Goal: Task Accomplishment & Management: Use online tool/utility

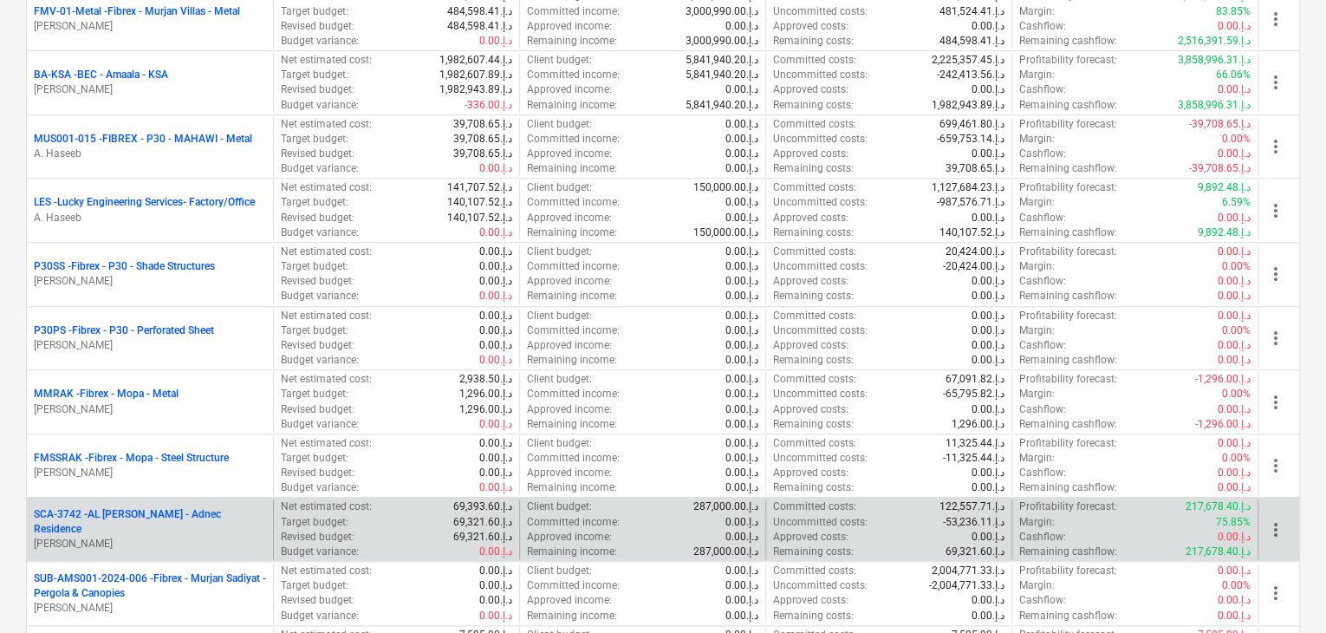
scroll to position [607, 0]
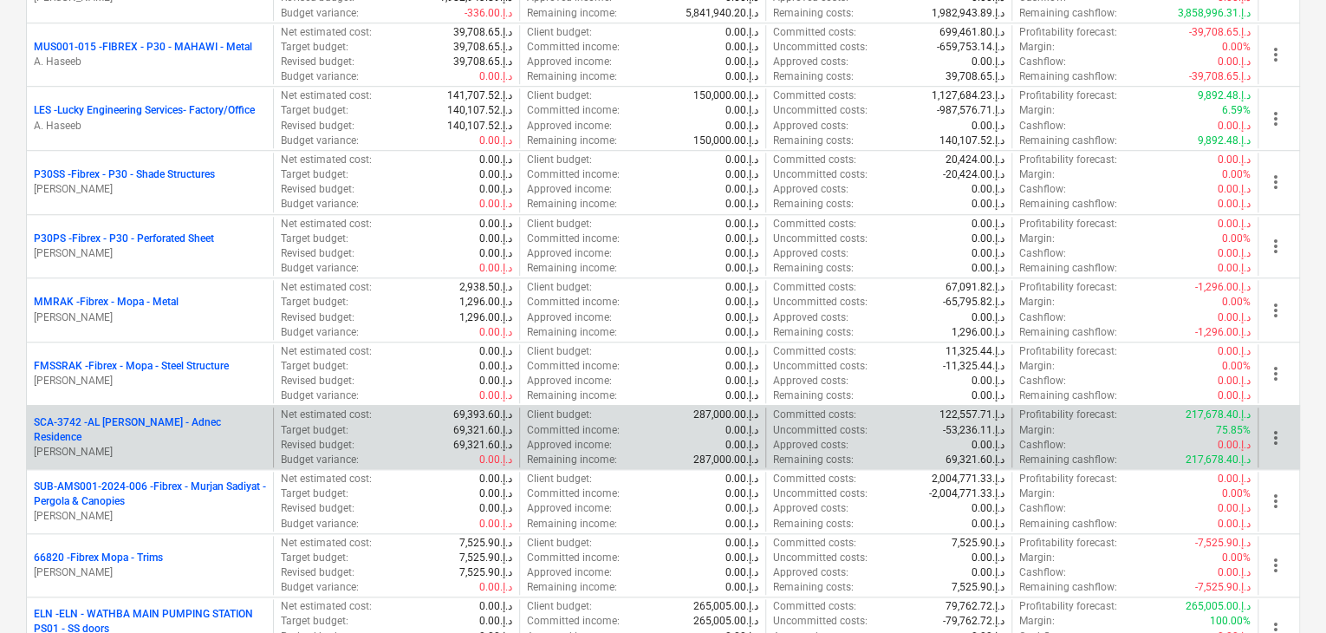
click at [160, 479] on p "SUB-AMS001-2024-006 - Fibrex - Murjan Sadiyat - Pergola & Canopies" at bounding box center [150, 493] width 232 height 29
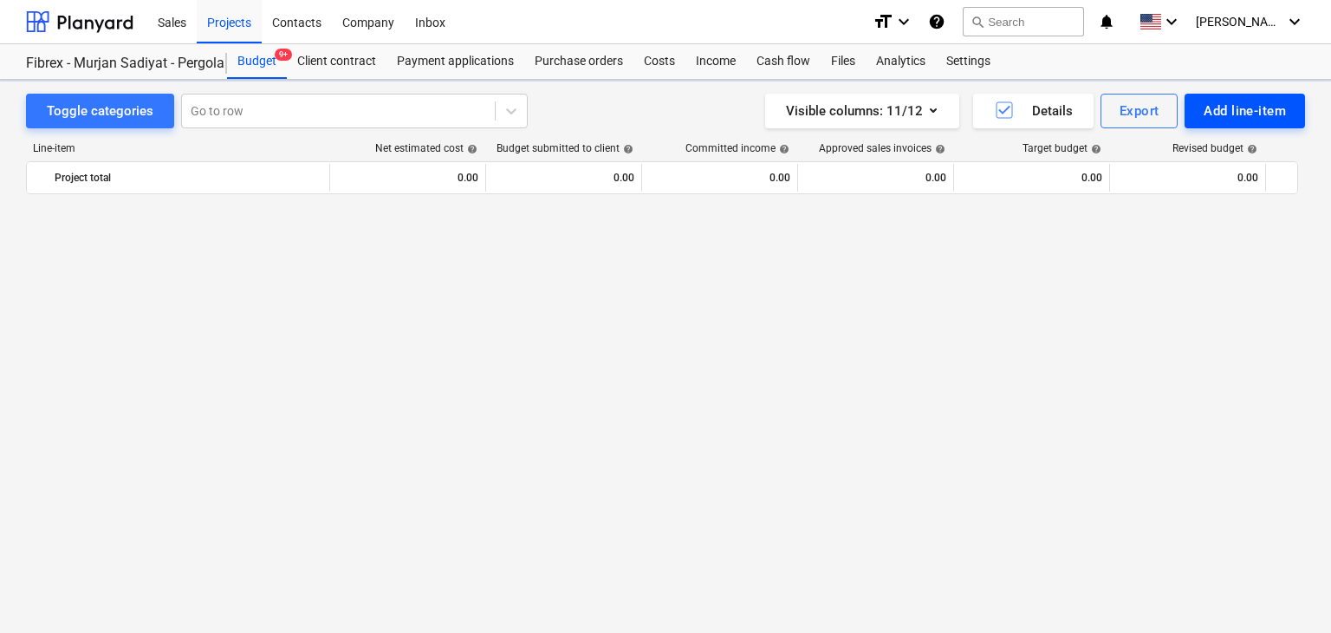
scroll to position [10623, 0]
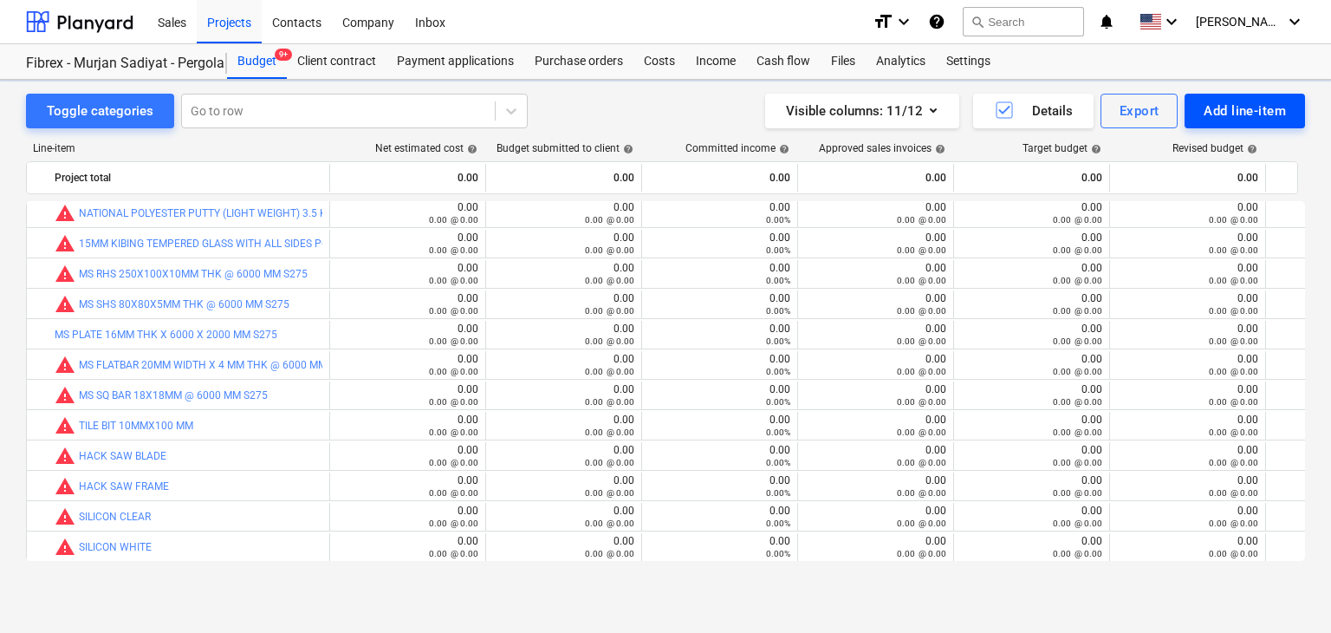
click at [1212, 112] on div "Add line-item" at bounding box center [1245, 111] width 82 height 23
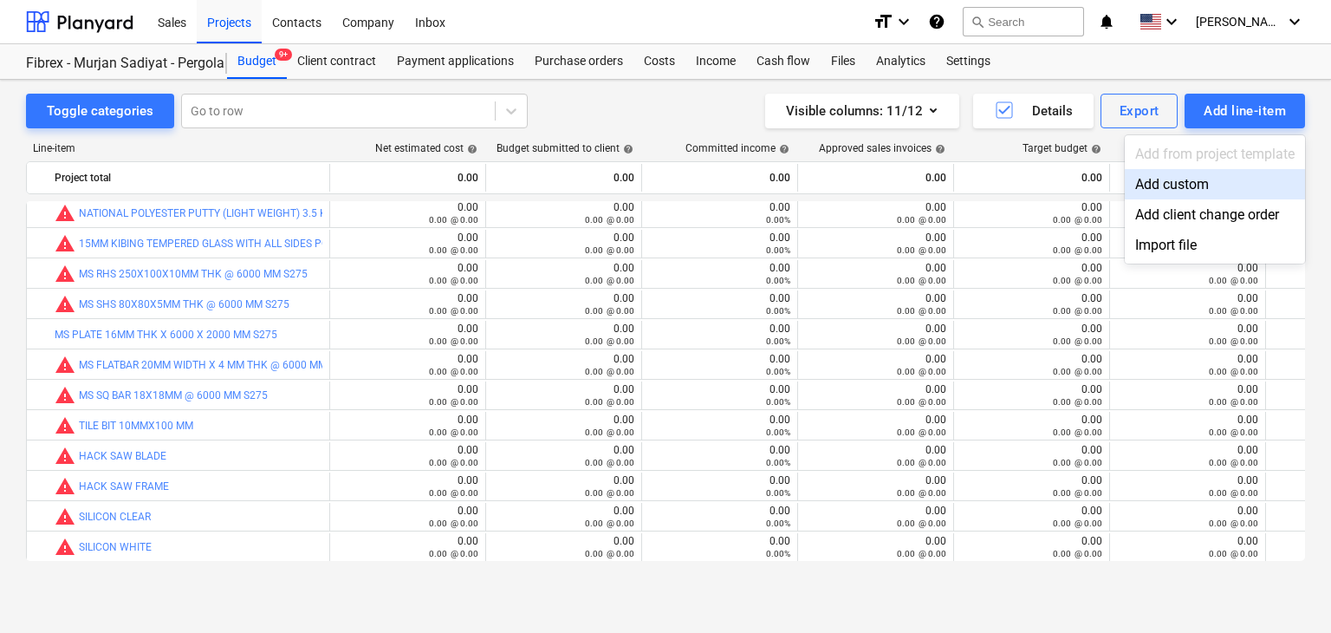
click at [1168, 186] on div "Add custom" at bounding box center [1215, 184] width 180 height 30
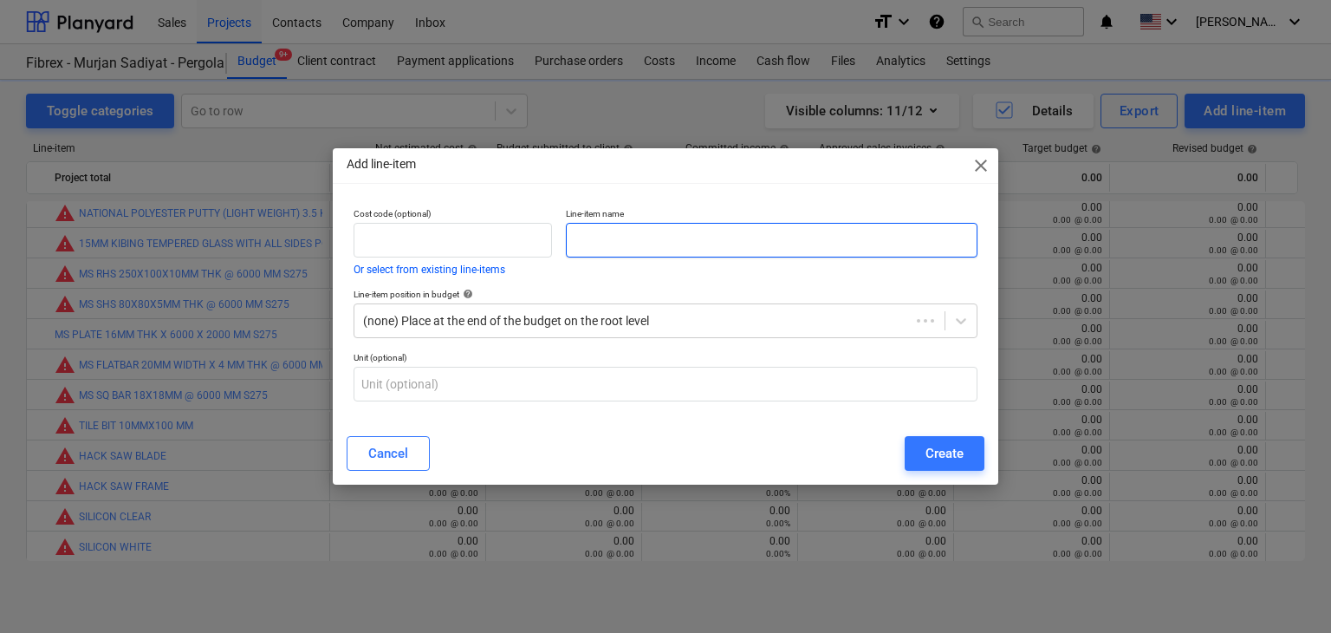
click at [681, 246] on input "text" at bounding box center [772, 240] width 412 height 35
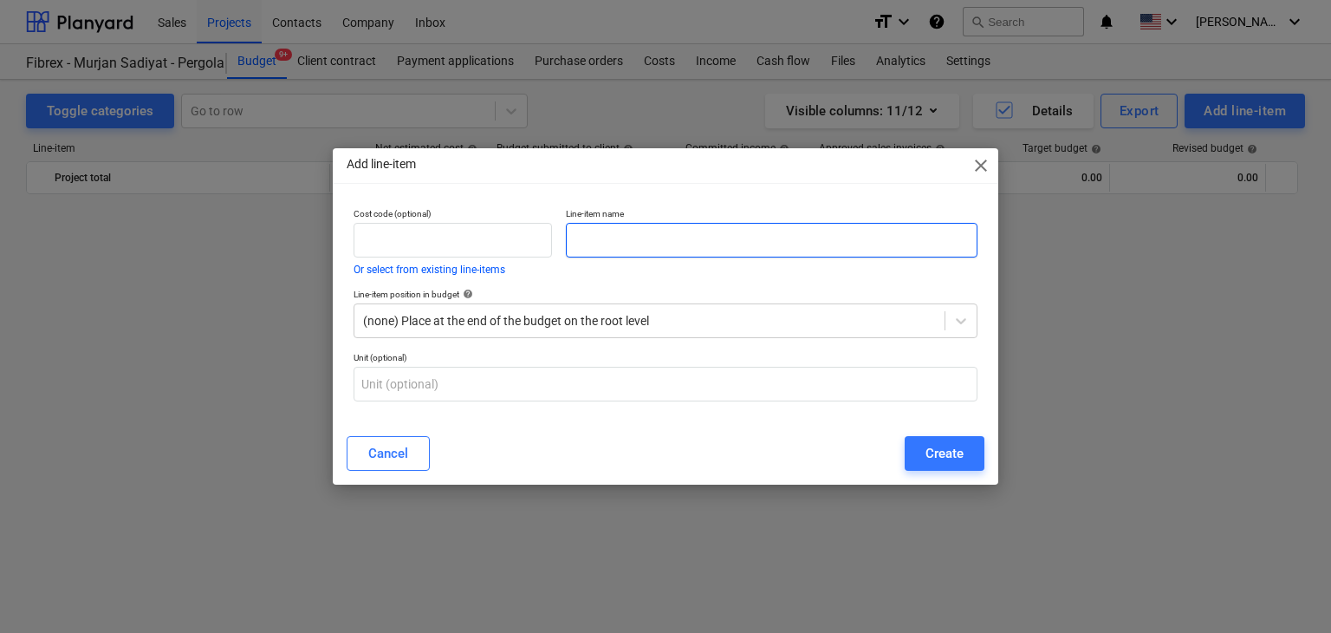
scroll to position [10623, 0]
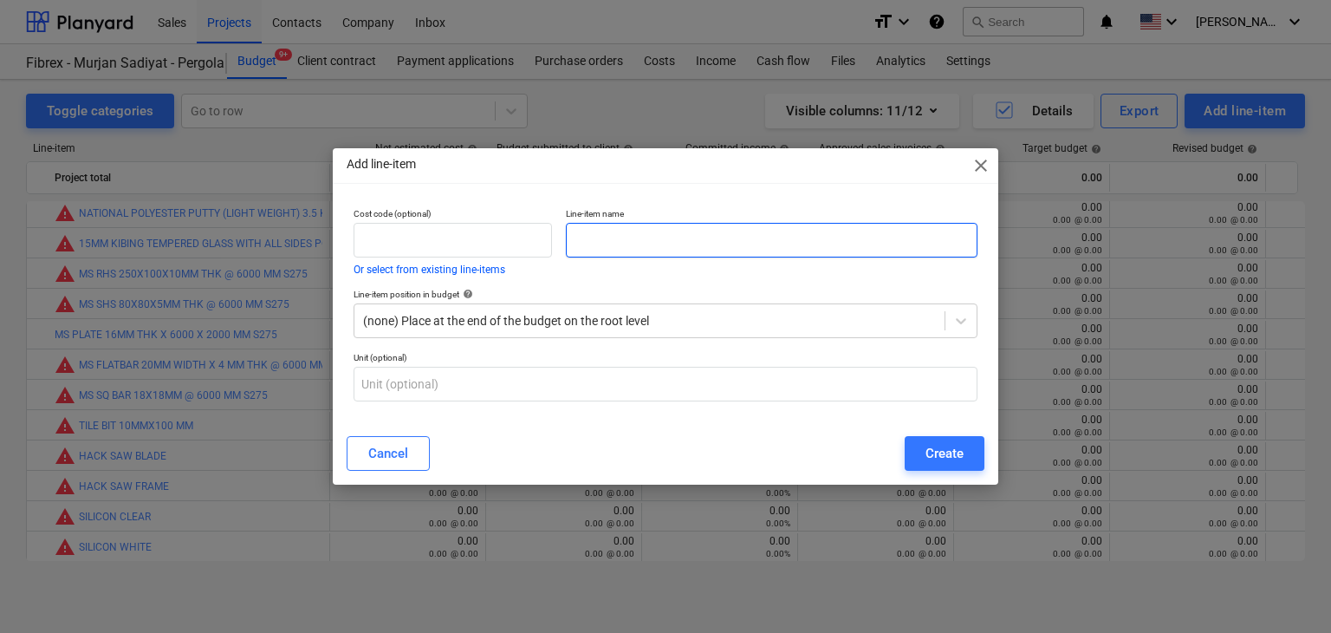
paste input "FULL BODY HARNESS WITH DOUBLE WEBBING LANYARD"
type input "FULL BODY HARNESS WITH DOUBLE WEBBING LANYARD"
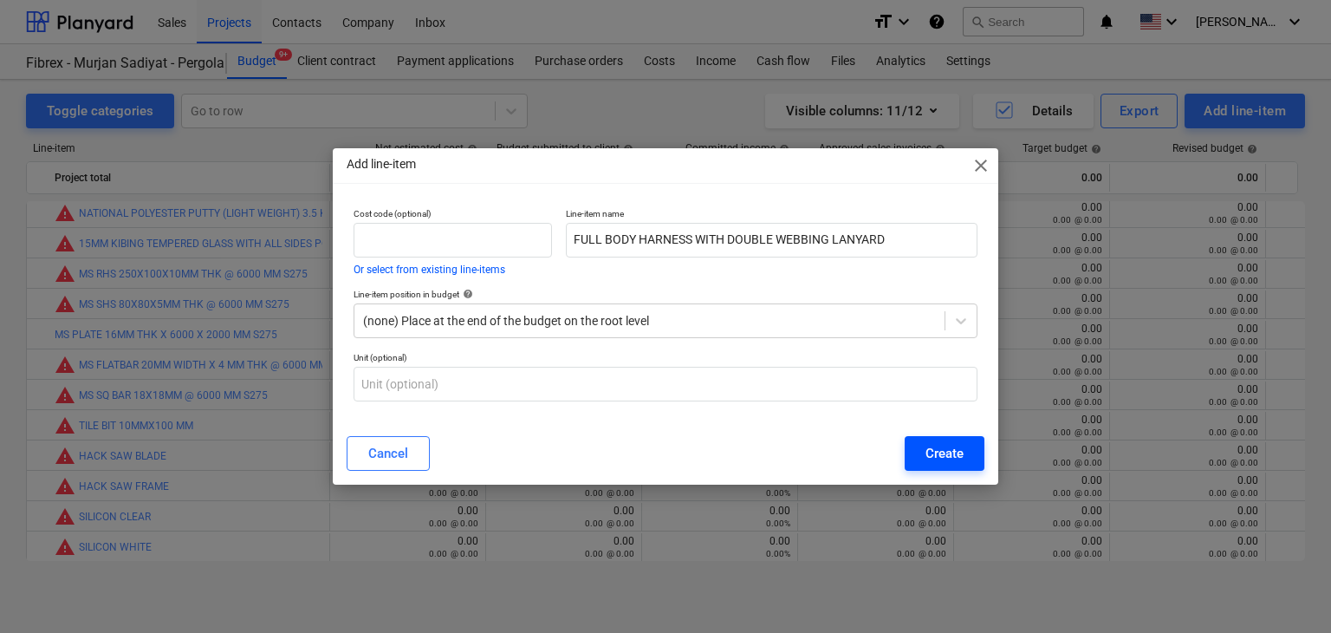
click at [923, 438] on div "Cancel Create" at bounding box center [665, 453] width 659 height 49
click at [923, 438] on button "Create" at bounding box center [945, 453] width 80 height 35
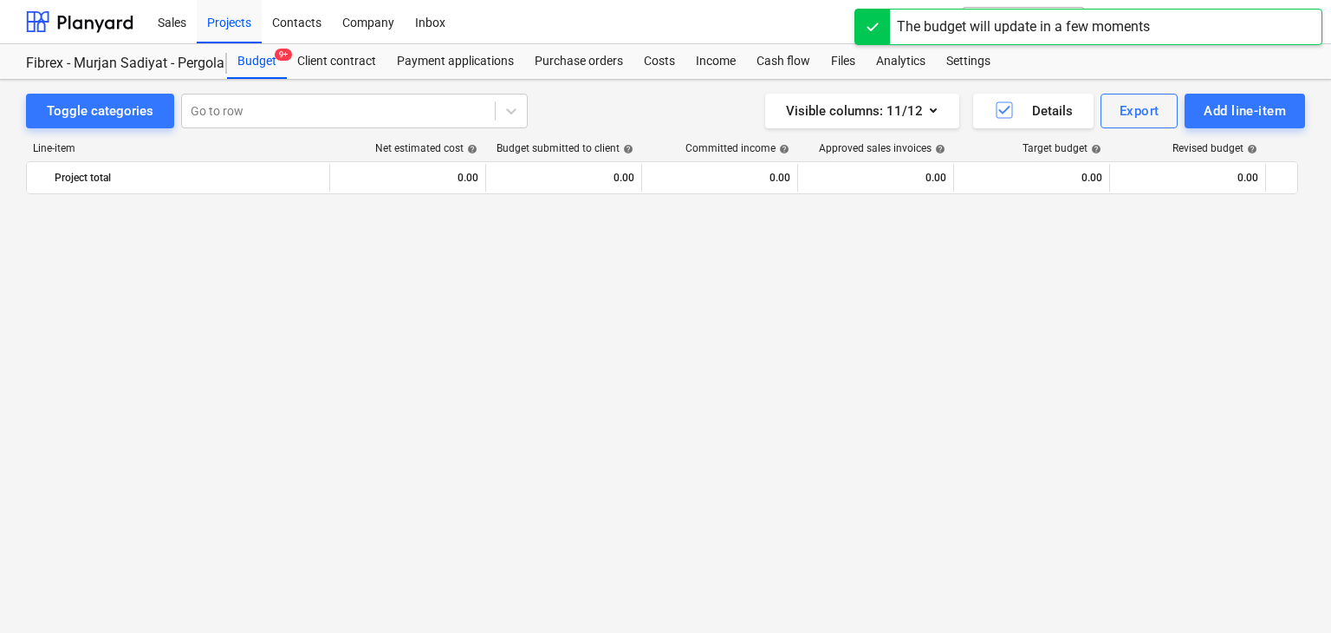
scroll to position [10623, 0]
